Goal: Task Accomplishment & Management: Manage account settings

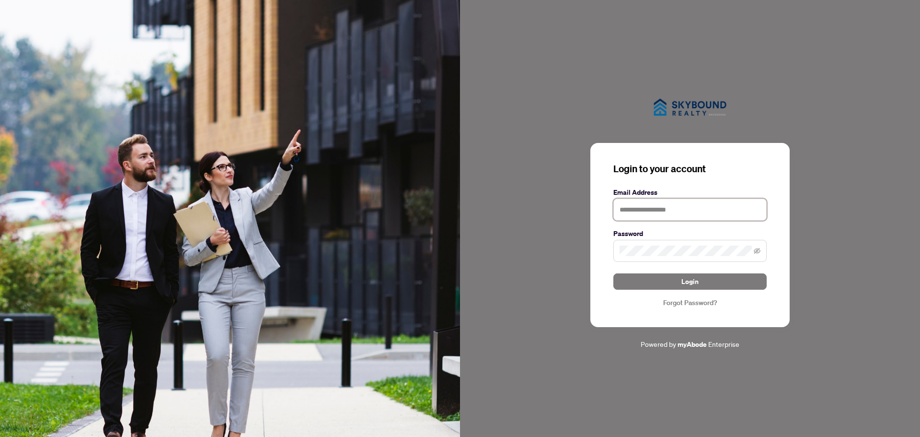
click at [646, 207] on input "text" at bounding box center [689, 209] width 153 height 22
type input "**********"
click at [613, 273] on button "Login" at bounding box center [689, 281] width 153 height 16
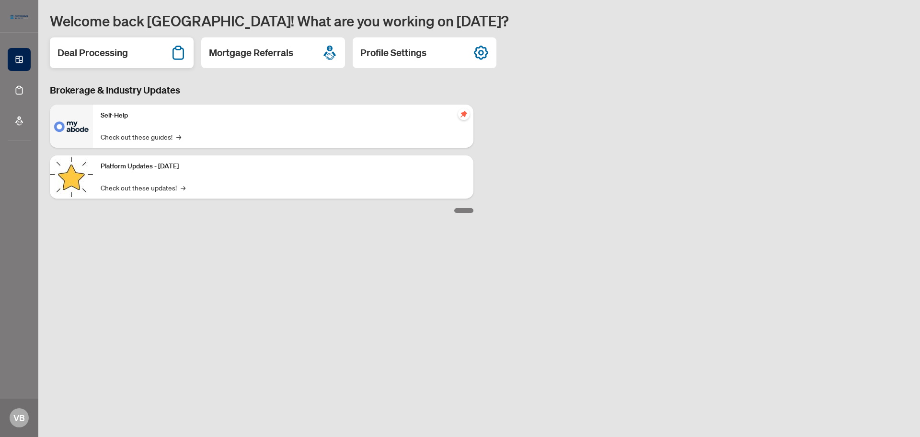
click at [132, 50] on div "Deal Processing" at bounding box center [122, 52] width 144 height 31
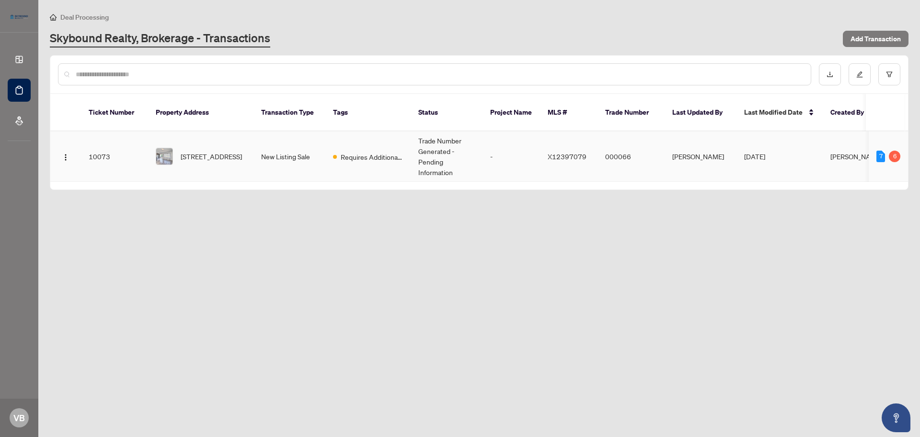
click at [809, 141] on td "[DATE]" at bounding box center [779, 156] width 86 height 50
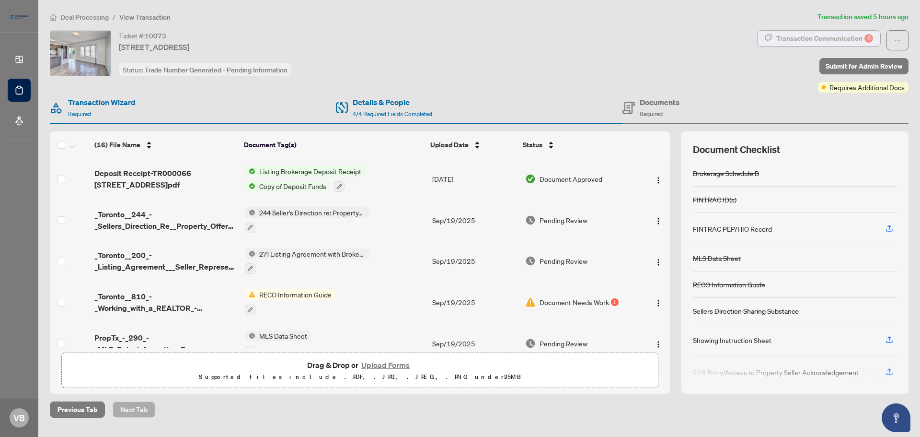
click at [806, 36] on div "Transaction Communication 6" at bounding box center [824, 38] width 97 height 15
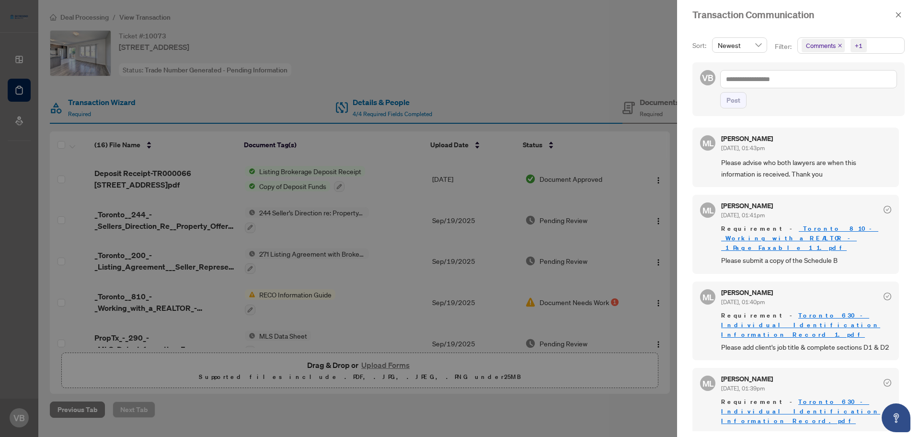
click at [785, 161] on span "Please advise who both lawyers are when this information is received. Thank you" at bounding box center [806, 168] width 170 height 23
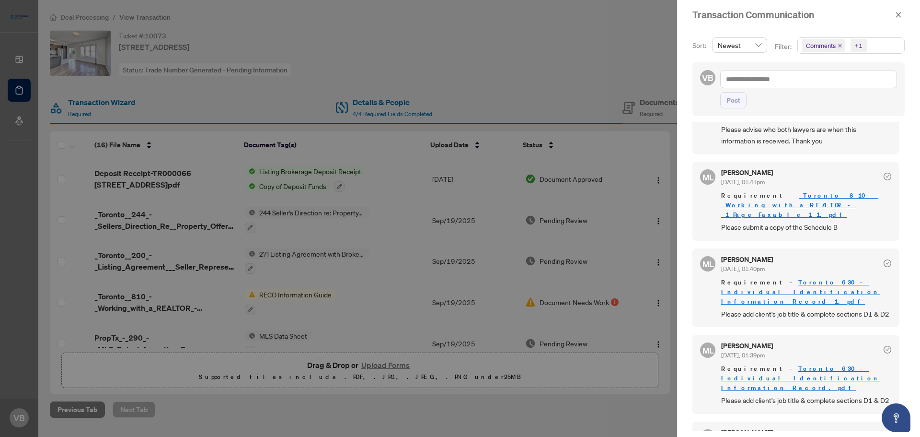
scroll to position [48, 0]
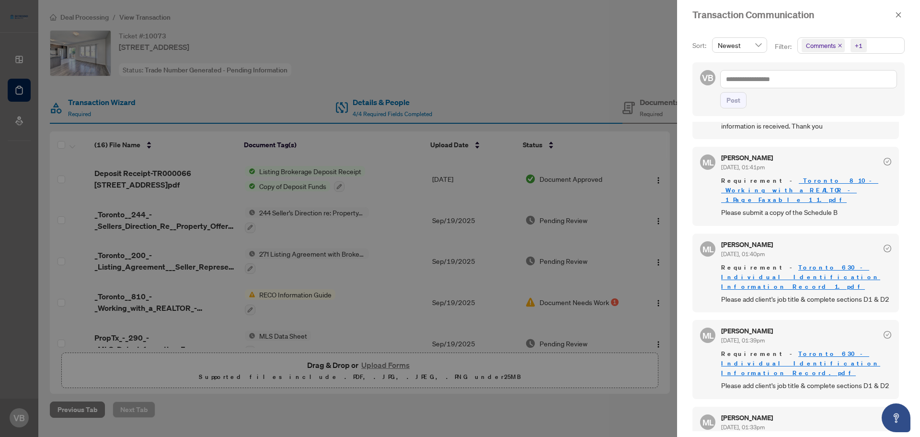
click at [570, 98] on div at bounding box center [460, 218] width 920 height 437
click at [898, 15] on icon "close" at bounding box center [898, 14] width 5 height 5
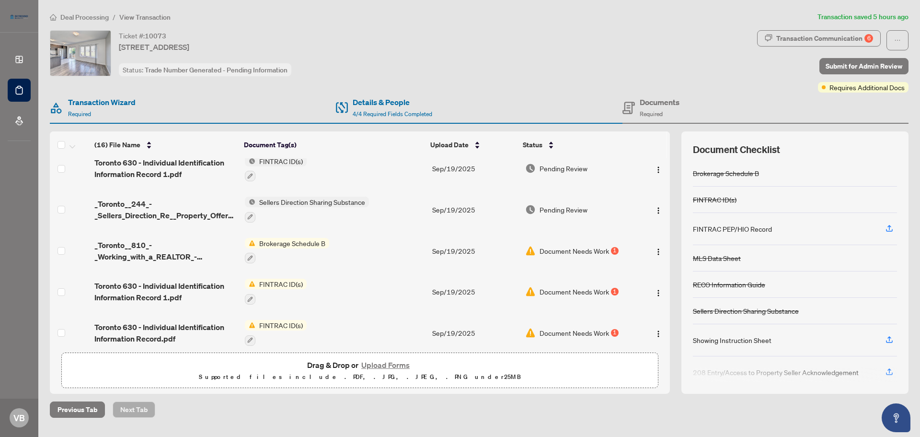
scroll to position [240, 0]
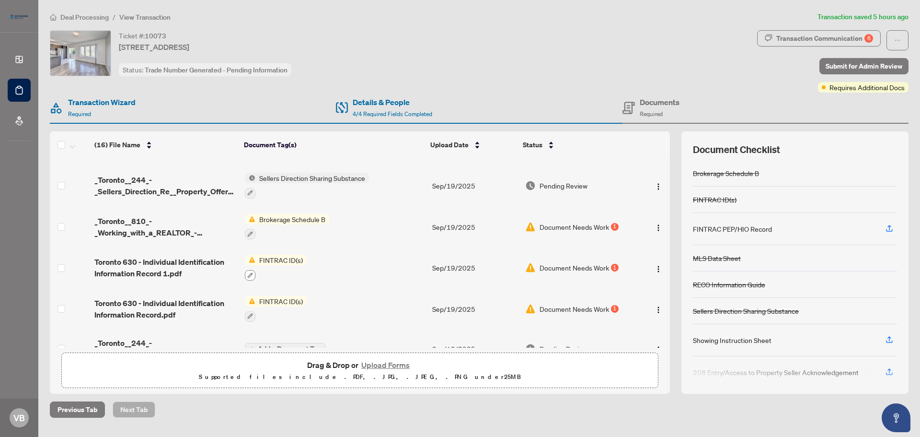
click at [251, 272] on icon "button" at bounding box center [250, 275] width 6 height 6
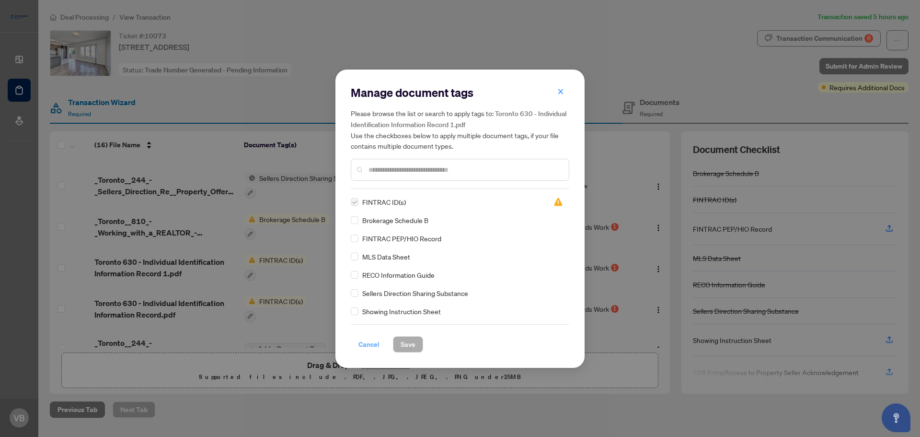
click at [372, 345] on span "Cancel" at bounding box center [368, 343] width 21 height 15
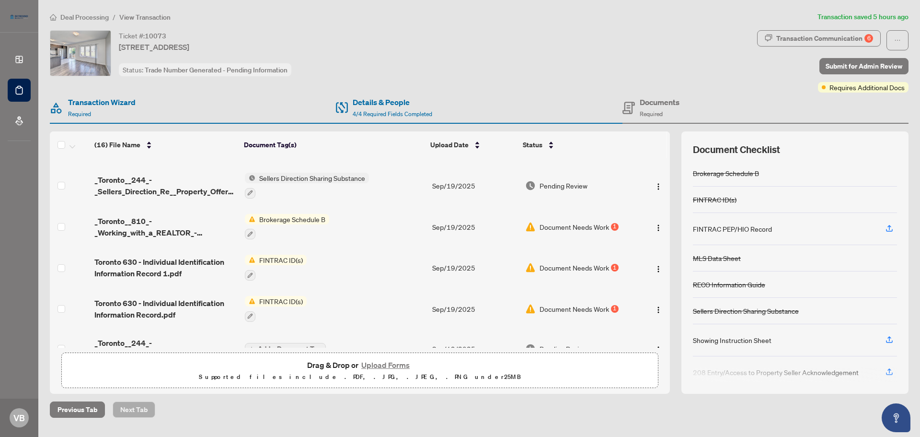
click at [597, 263] on span "Document Needs Work" at bounding box center [574, 267] width 69 height 11
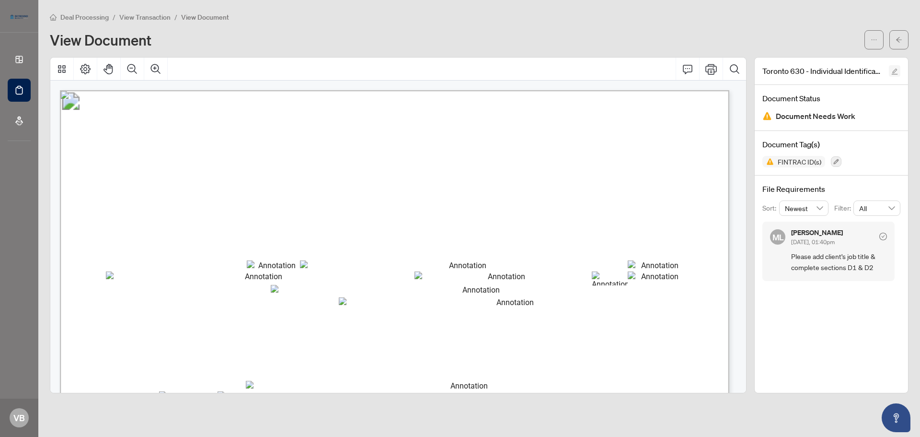
click at [896, 69] on icon "edit" at bounding box center [895, 72] width 6 height 6
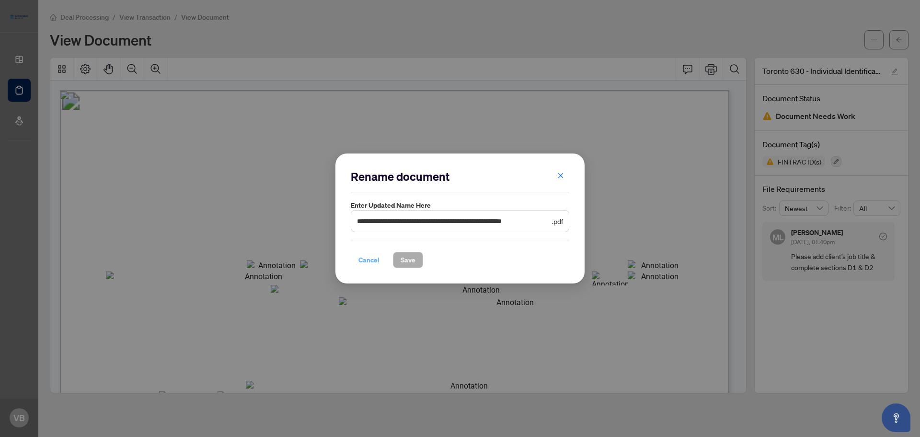
click at [373, 263] on span "Cancel" at bounding box center [368, 259] width 21 height 15
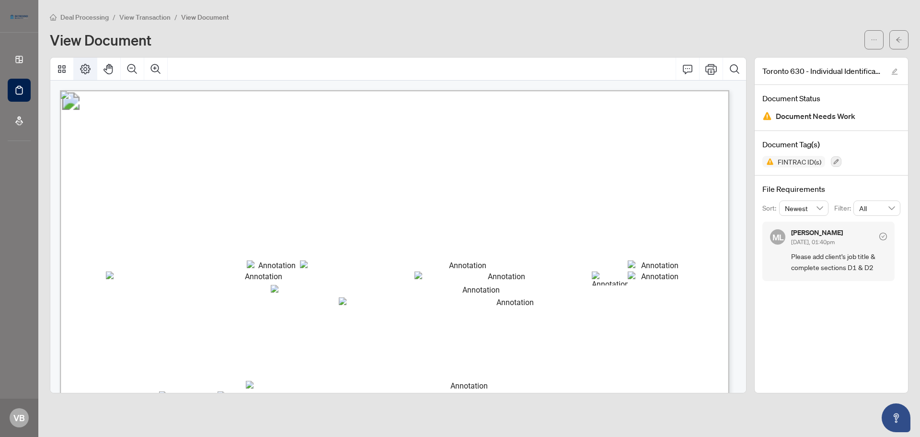
click at [93, 69] on button "Page Layout" at bounding box center [85, 68] width 23 height 23
click at [876, 41] on icon "ellipsis" at bounding box center [874, 39] width 7 height 7
click at [390, 148] on span "Information Record" at bounding box center [334, 153] width 152 height 15
click at [884, 235] on icon "check-circle" at bounding box center [883, 236] width 8 height 8
click at [865, 243] on div "[PERSON_NAME] [DATE], 01:40pm" at bounding box center [839, 238] width 96 height 18
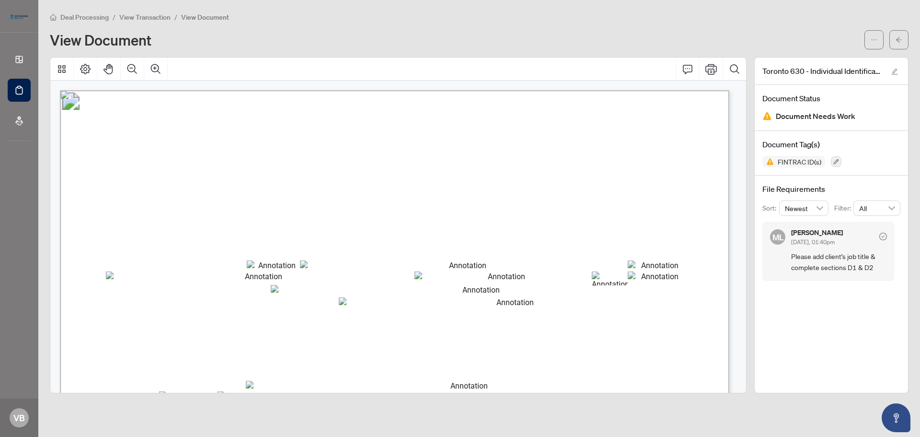
click at [832, 241] on span "[DATE], 01:40pm" at bounding box center [813, 241] width 44 height 7
click at [687, 69] on icon "Comment" at bounding box center [687, 68] width 11 height 11
click at [691, 68] on icon "Comment" at bounding box center [687, 68] width 11 height 11
click at [690, 69] on icon "Comment" at bounding box center [687, 68] width 11 height 11
click at [896, 69] on icon "edit" at bounding box center [894, 71] width 7 height 7
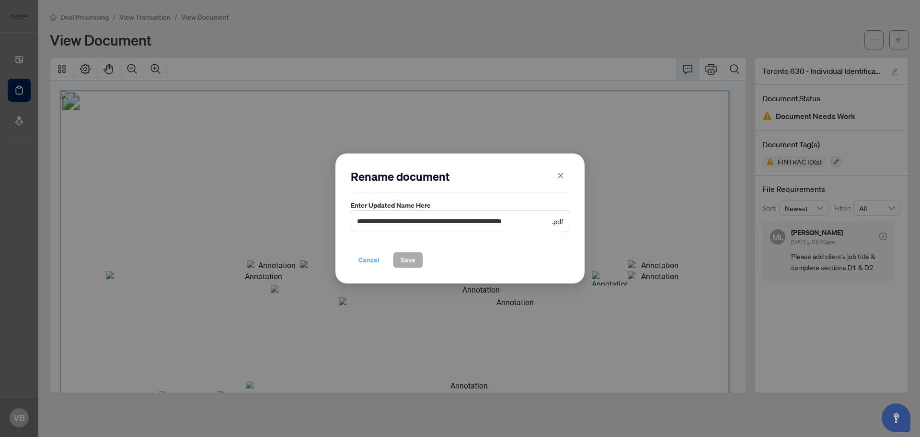
click at [368, 260] on span "Cancel" at bounding box center [368, 259] width 21 height 15
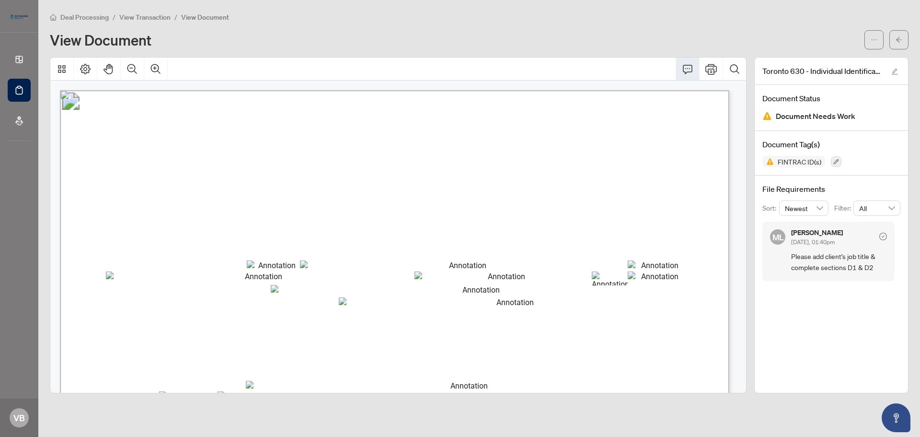
click at [153, 19] on span "View Transaction" at bounding box center [144, 17] width 51 height 9
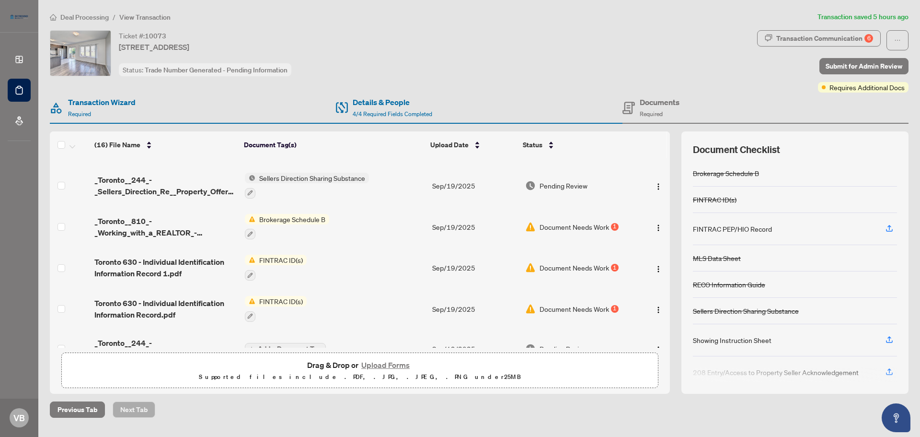
click at [384, 364] on button "Upload Forms" at bounding box center [385, 364] width 54 height 12
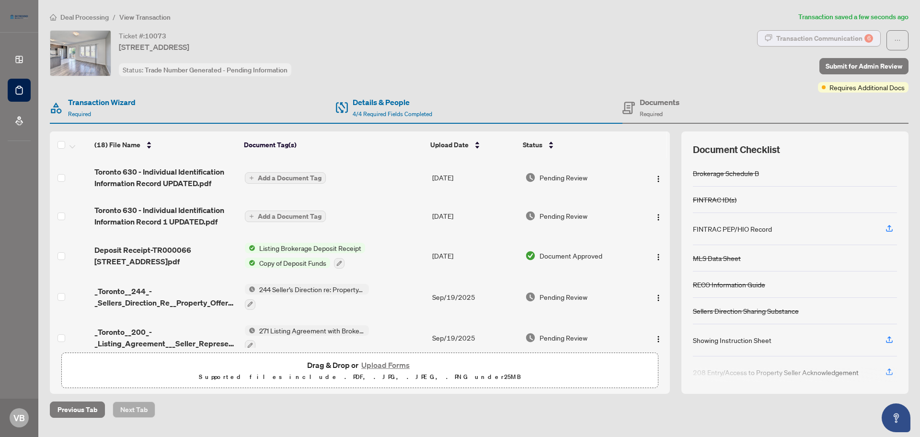
click at [817, 37] on div "Transaction Communication 6" at bounding box center [824, 38] width 97 height 15
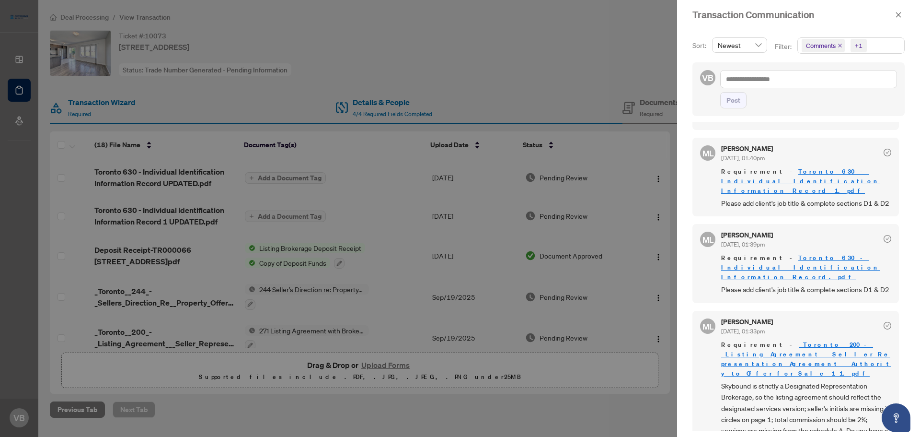
scroll to position [192, 0]
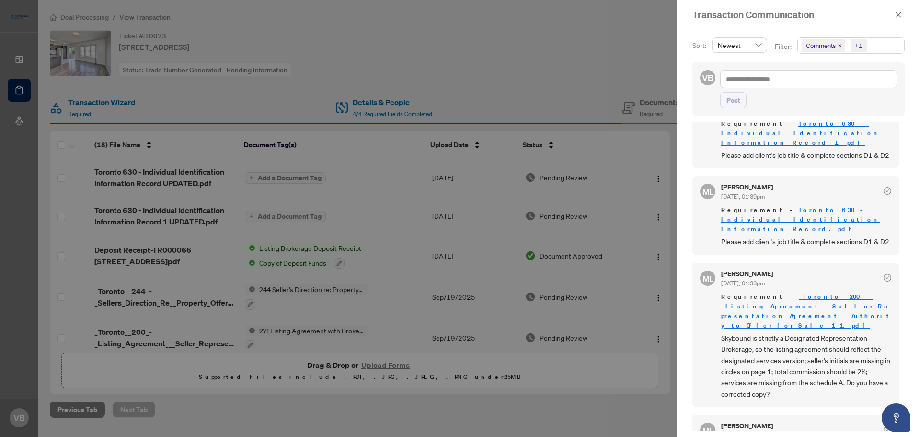
click at [828, 279] on div "[PERSON_NAME] [DATE], 01:33pm Requirement - _Toronto__200_-_Listing_Agreement__…" at bounding box center [806, 334] width 170 height 129
click at [805, 332] on span "Skybound is strictly a Designated Representation Brokerage, so the listing agre…" at bounding box center [806, 365] width 170 height 67
click at [539, 413] on div at bounding box center [460, 218] width 920 height 437
click at [898, 15] on icon "close" at bounding box center [898, 14] width 7 height 7
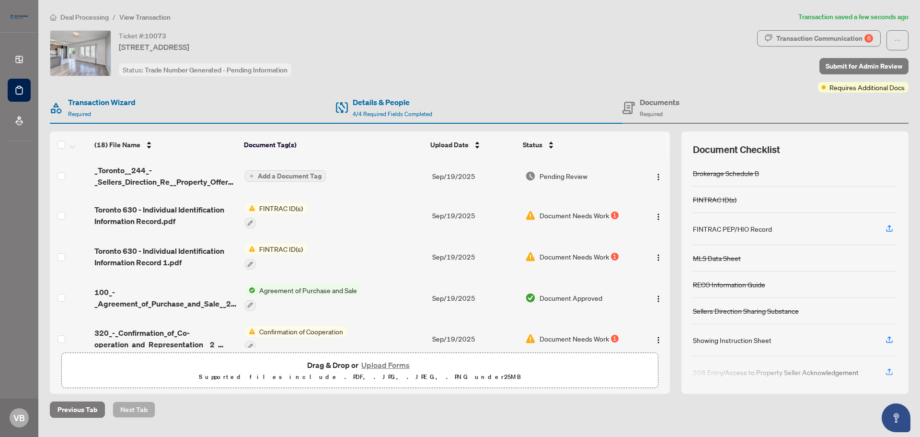
scroll to position [533, 0]
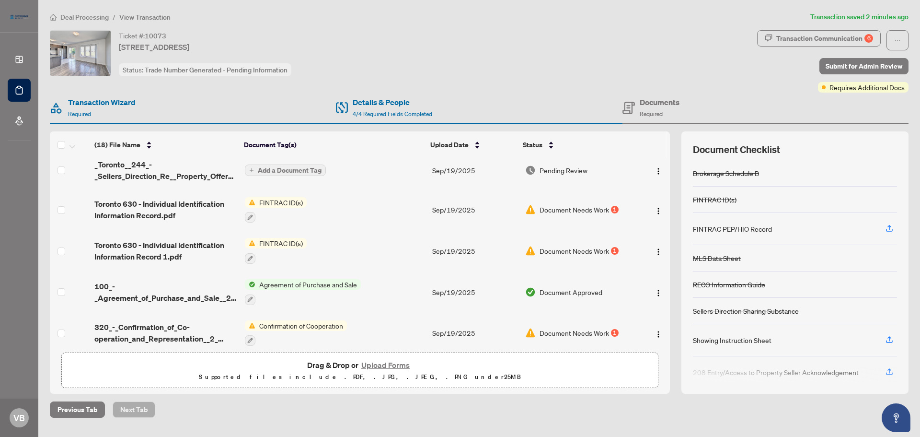
click at [395, 365] on button "Upload Forms" at bounding box center [385, 364] width 54 height 12
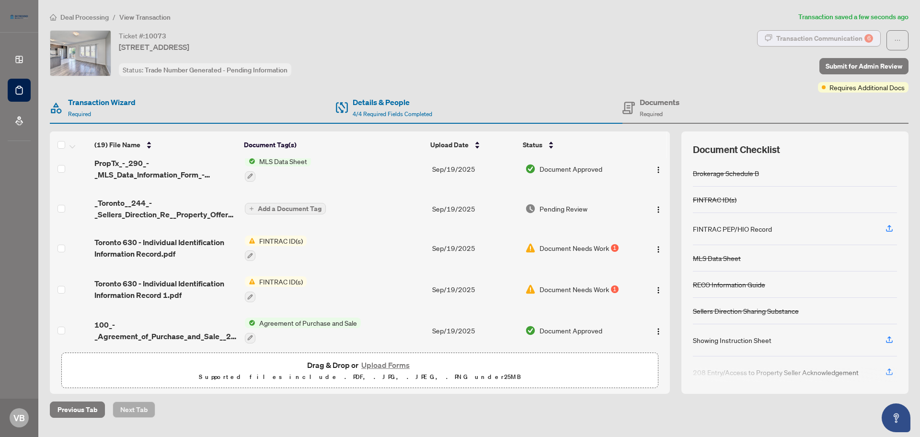
click at [829, 35] on div "Transaction Communication 6" at bounding box center [824, 38] width 97 height 15
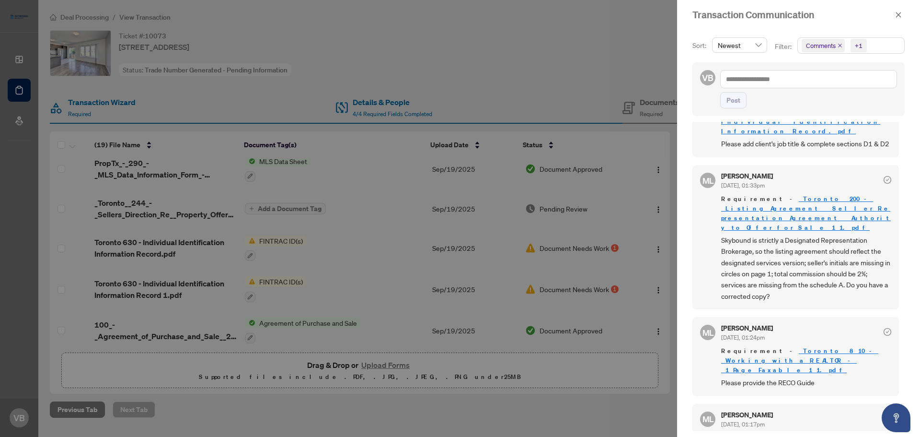
scroll to position [302, 0]
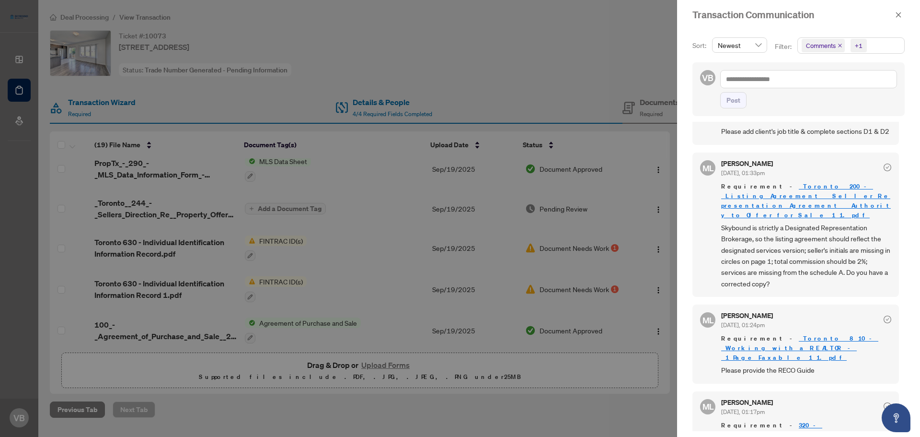
click at [428, 390] on div at bounding box center [460, 218] width 920 height 437
click at [901, 15] on icon "close" at bounding box center [898, 14] width 7 height 7
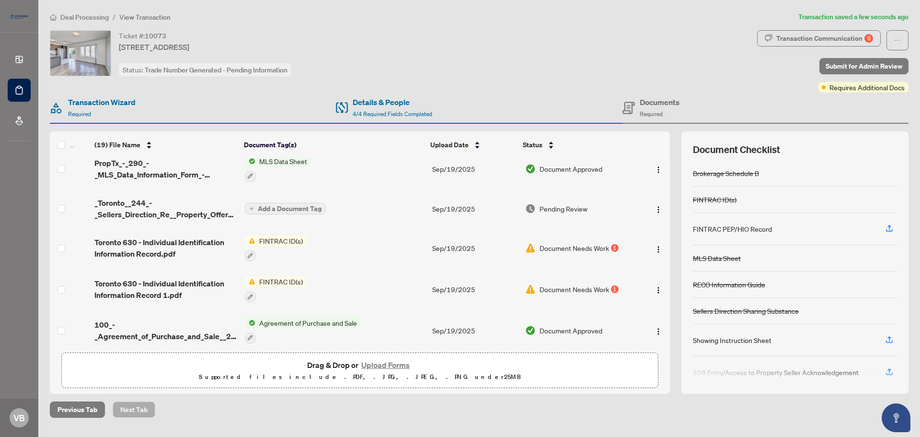
click at [391, 364] on button "Upload Forms" at bounding box center [385, 364] width 54 height 12
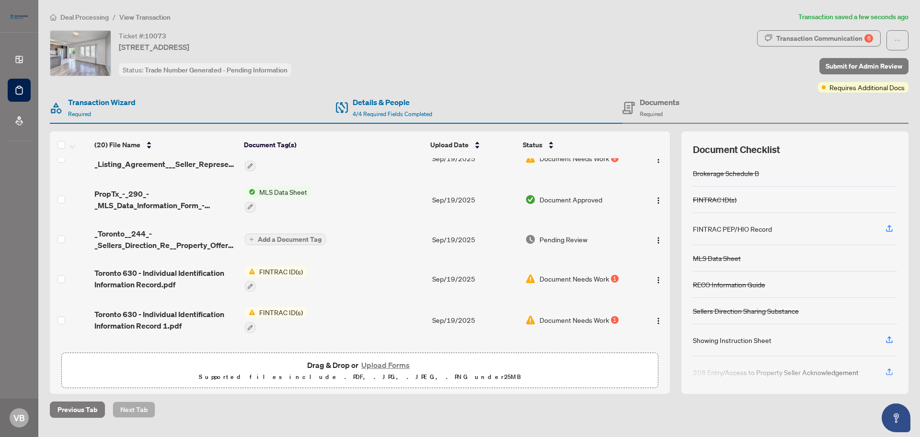
click at [398, 363] on button "Upload Forms" at bounding box center [385, 364] width 54 height 12
